Goal: Task Accomplishment & Management: Manage account settings

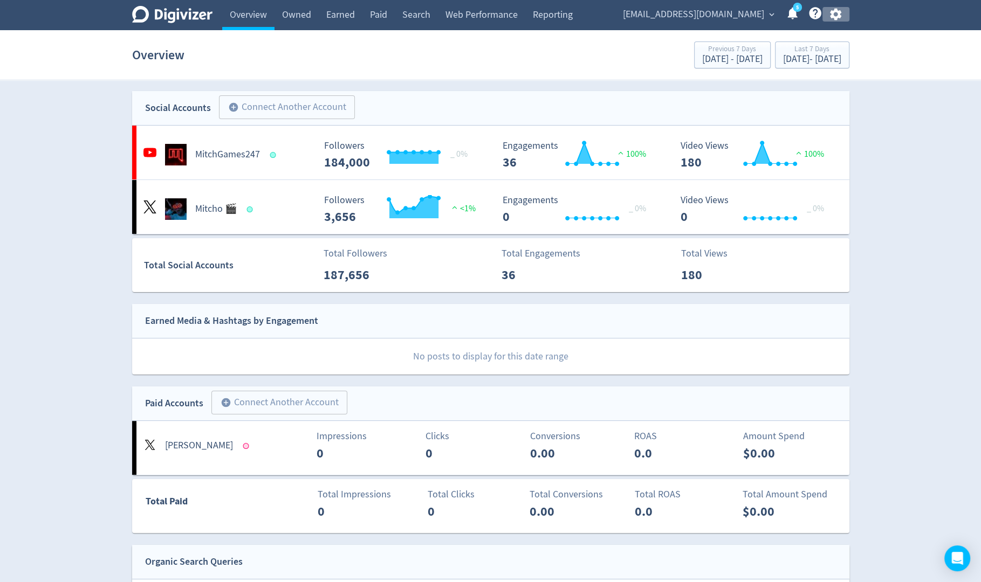
click at [836, 7] on icon "button" at bounding box center [835, 14] width 15 height 15
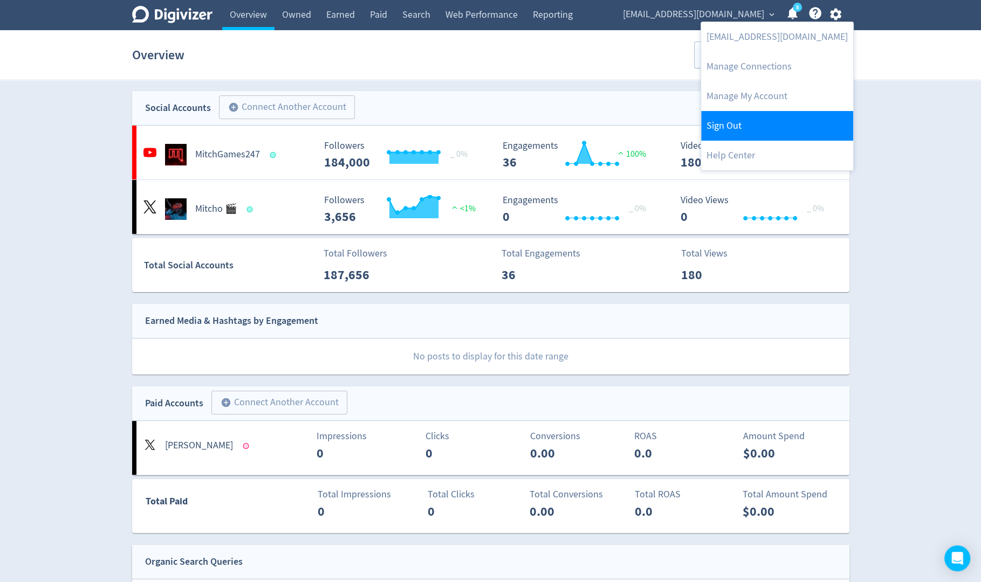
click at [776, 125] on link "Sign Out" at bounding box center [777, 126] width 152 height 30
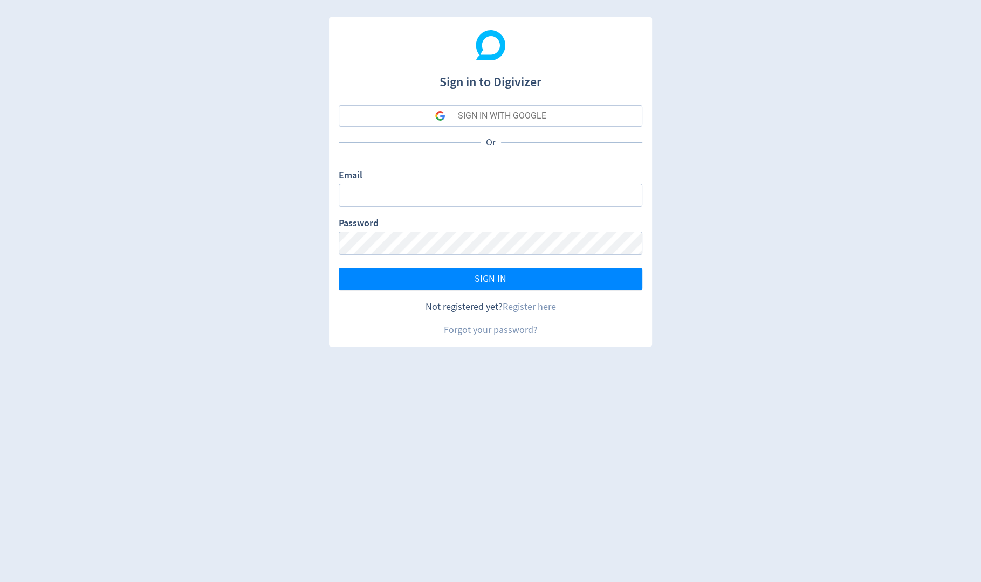
type input "[PERSON_NAME][EMAIL_ADDRESS][PERSON_NAME][DOMAIN_NAME]"
click at [598, 115] on button "SIGN IN WITH GOOGLE" at bounding box center [491, 116] width 304 height 22
